Goal: Navigation & Orientation: Find specific page/section

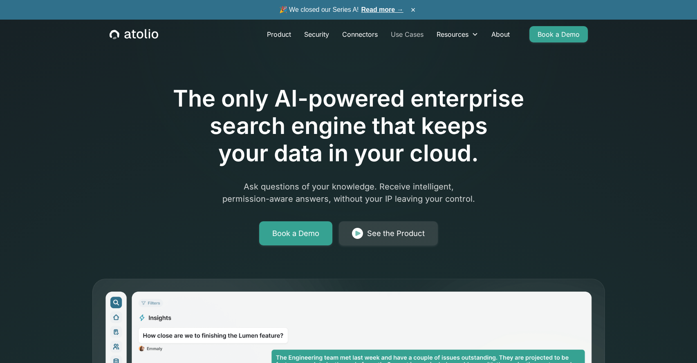
click at [405, 30] on link "Use Cases" at bounding box center [407, 34] width 46 height 16
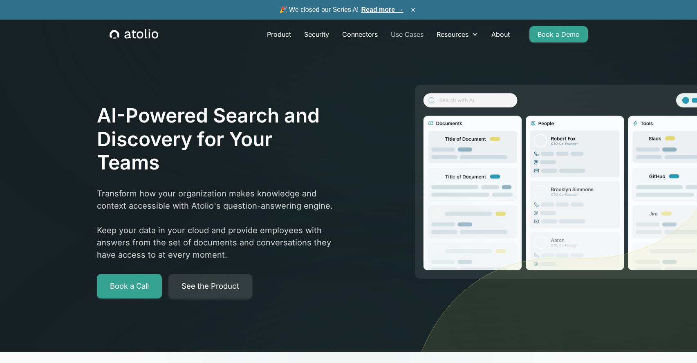
click at [412, 35] on link "Use Cases" at bounding box center [407, 34] width 46 height 16
